Goal: Entertainment & Leisure: Consume media (video, audio)

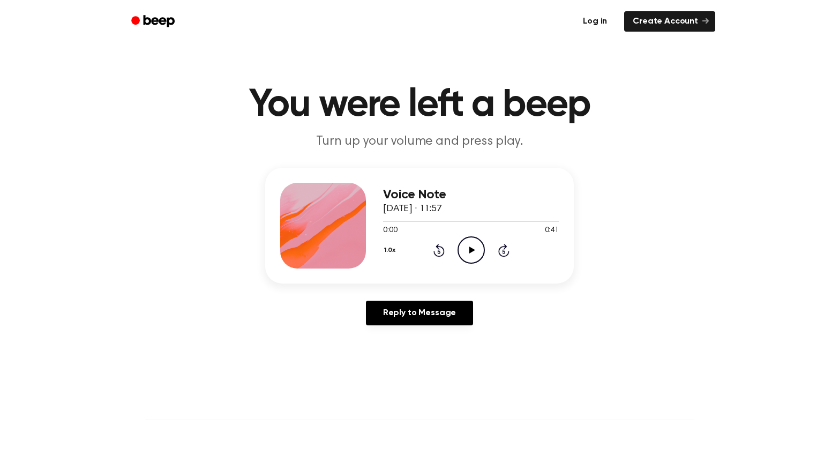
click at [601, 20] on link "Log in" at bounding box center [595, 21] width 46 height 25
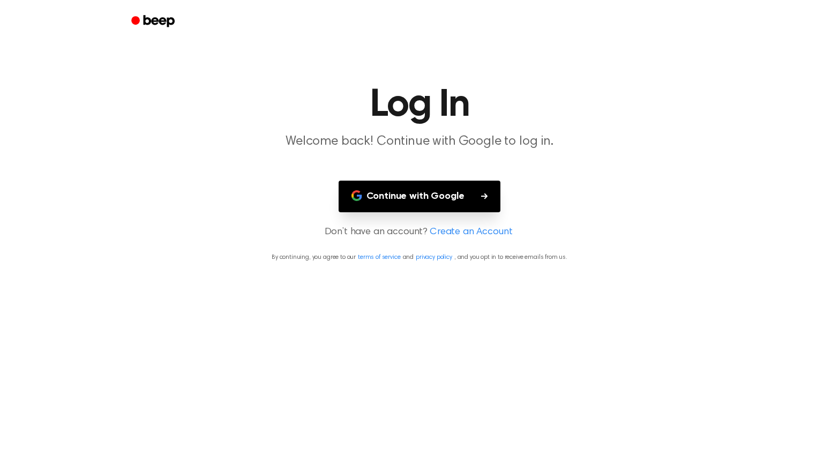
click at [411, 200] on button "Continue with Google" at bounding box center [420, 197] width 162 height 32
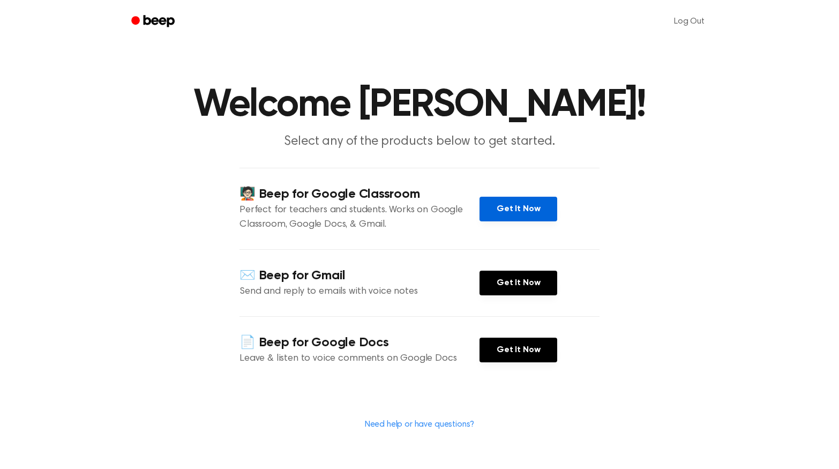
click at [521, 206] on link "Get It Now" at bounding box center [519, 209] width 78 height 25
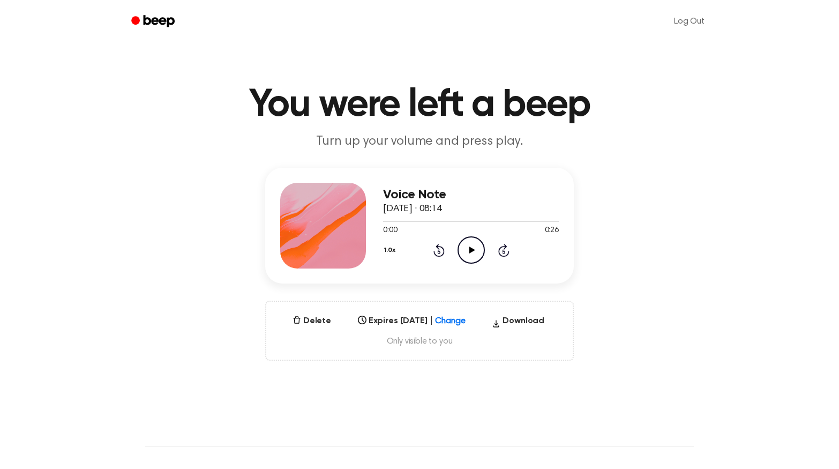
click at [461, 249] on icon "Play Audio" at bounding box center [471, 249] width 27 height 27
